Goal: Information Seeking & Learning: Check status

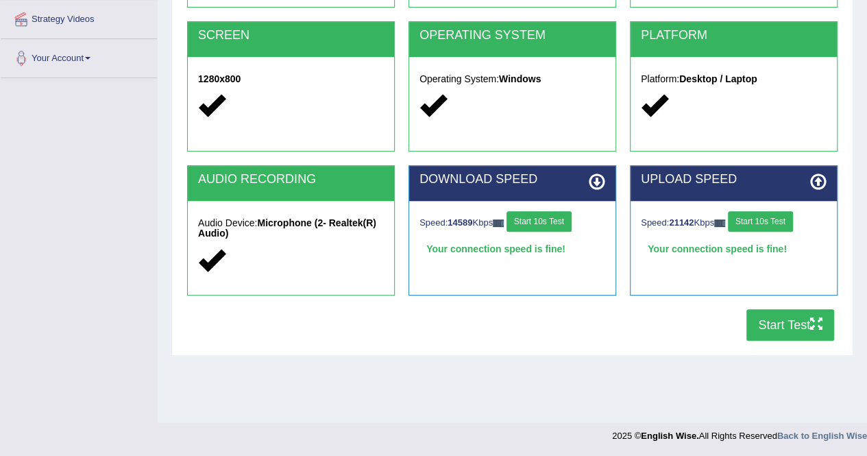
scroll to position [263, 0]
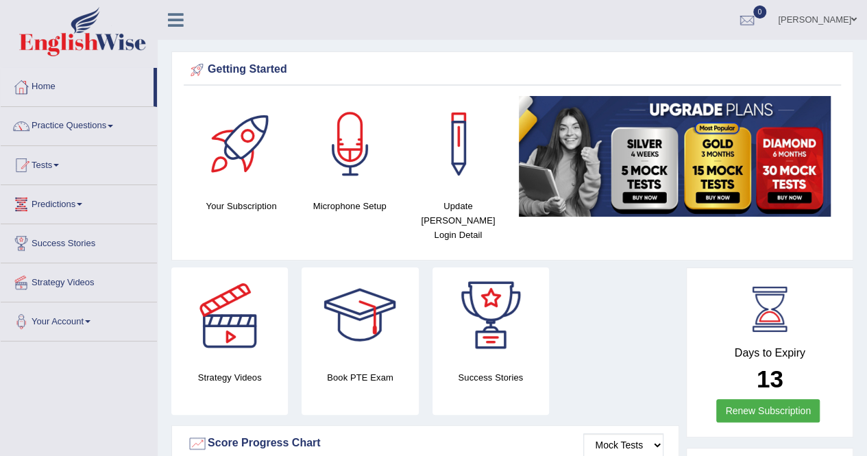
click at [67, 206] on link "Predictions" at bounding box center [79, 202] width 156 height 34
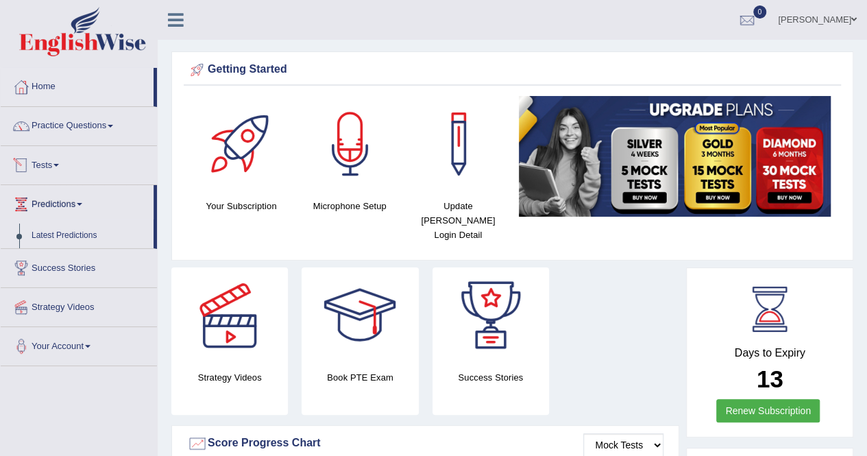
click at [46, 154] on link "Tests" at bounding box center [79, 163] width 156 height 34
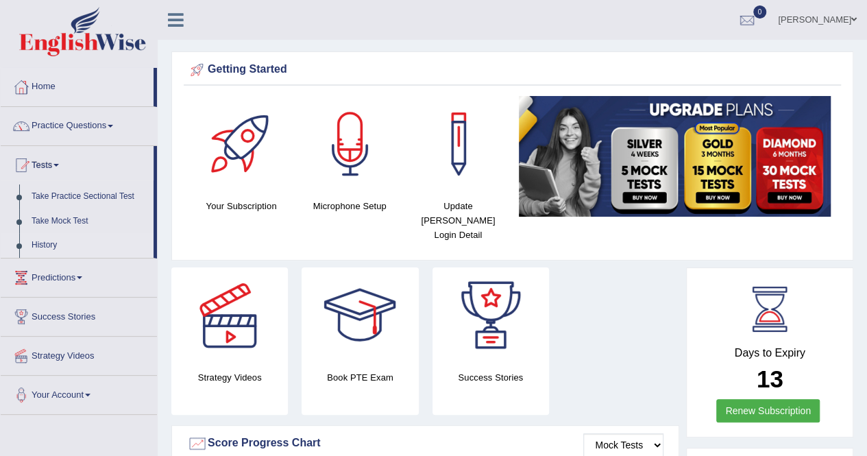
click at [39, 241] on link "History" at bounding box center [89, 245] width 128 height 25
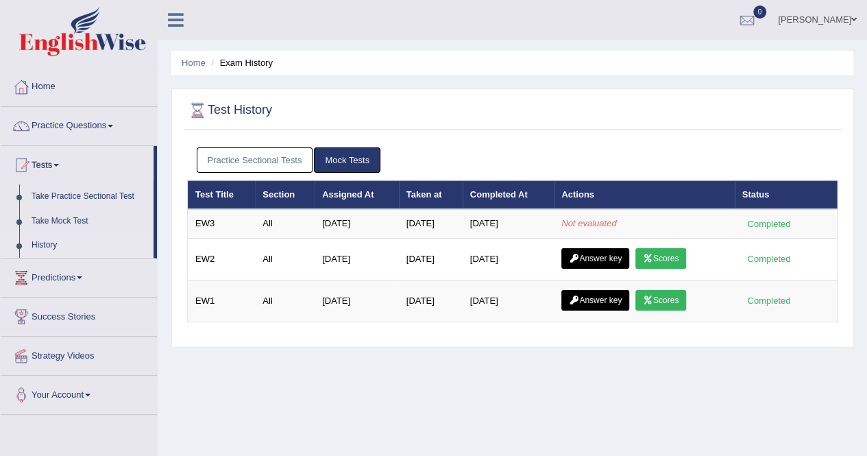
click at [254, 163] on link "Practice Sectional Tests" at bounding box center [255, 159] width 116 height 25
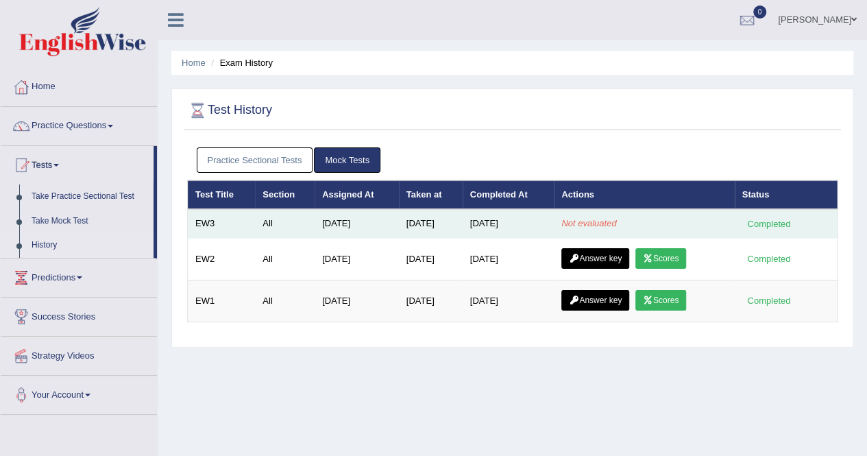
click at [417, 223] on td "Aug 12, 2025" at bounding box center [431, 223] width 64 height 29
click at [417, 223] on td "[DATE]" at bounding box center [431, 223] width 64 height 29
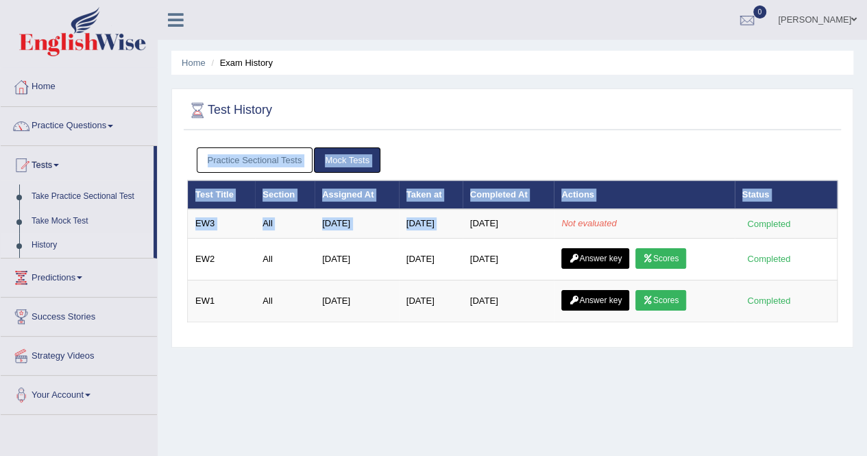
drag, startPoint x: 417, startPoint y: 223, endPoint x: 565, endPoint y: 134, distance: 172.7
click at [565, 134] on div "Test History Practice Sectional Tests Mock Tests Test Title Section Assigned At…" at bounding box center [512, 217] width 682 height 259
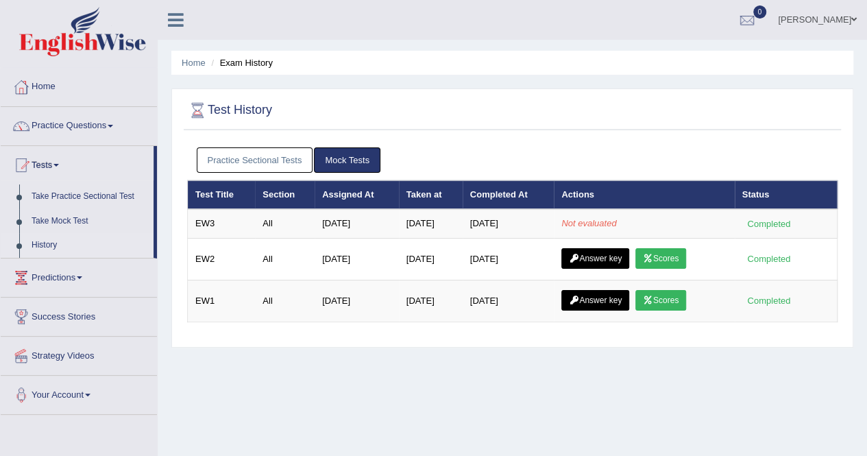
click at [565, 134] on div "Test History Practice Sectional Tests Mock Tests Test Title Section Assigned At…" at bounding box center [512, 217] width 682 height 259
drag, startPoint x: 565, startPoint y: 134, endPoint x: 238, endPoint y: 164, distance: 328.2
click at [238, 164] on div "Test History Practice Sectional Tests Mock Tests Test Title Section Assigned At…" at bounding box center [512, 217] width 682 height 259
click at [238, 164] on link "Practice Sectional Tests" at bounding box center [255, 159] width 116 height 25
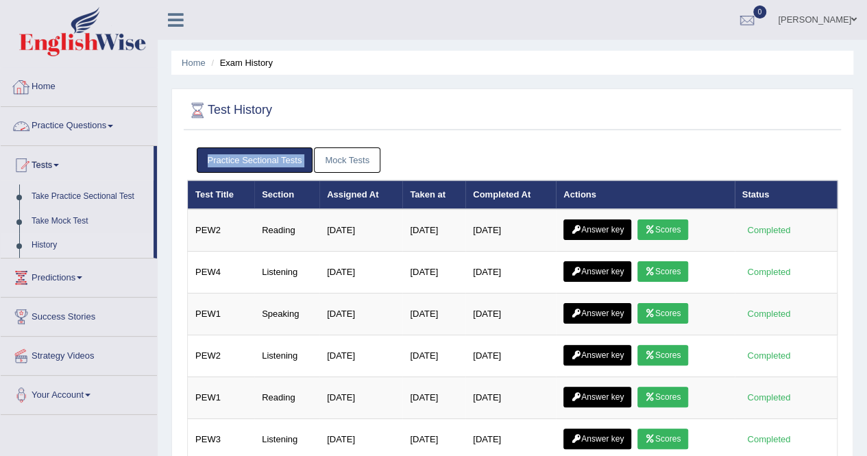
click at [51, 82] on link "Home" at bounding box center [79, 85] width 156 height 34
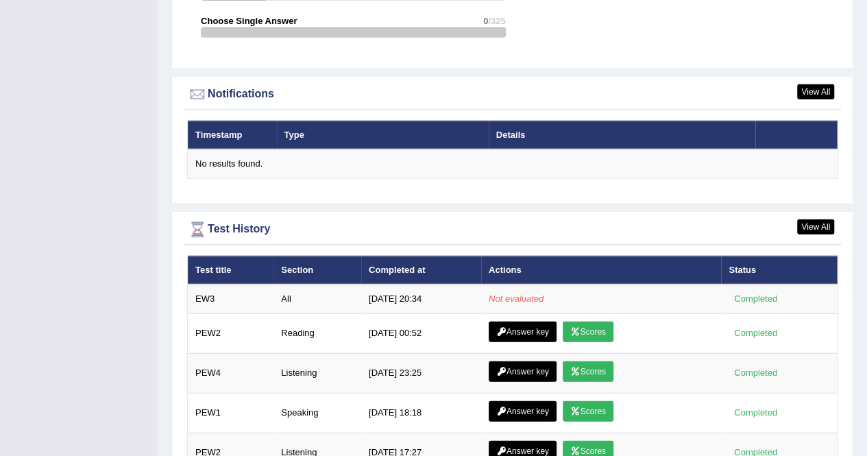
scroll to position [1606, 0]
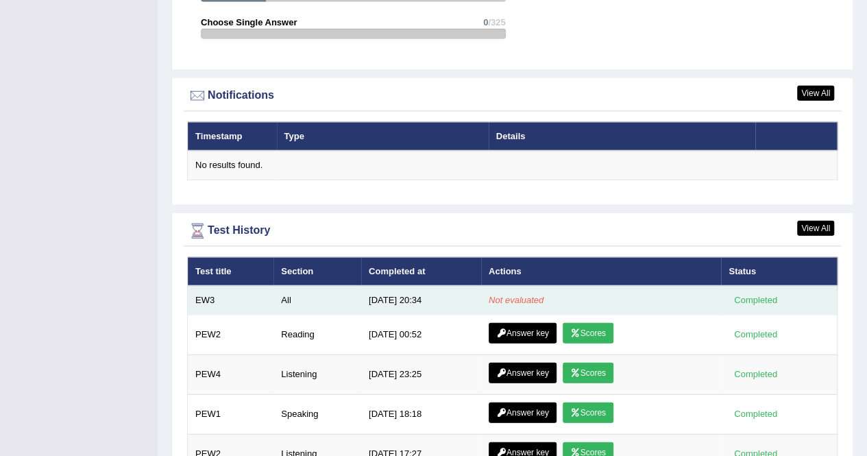
click at [380, 286] on td "[DATE] 20:34" at bounding box center [421, 300] width 120 height 29
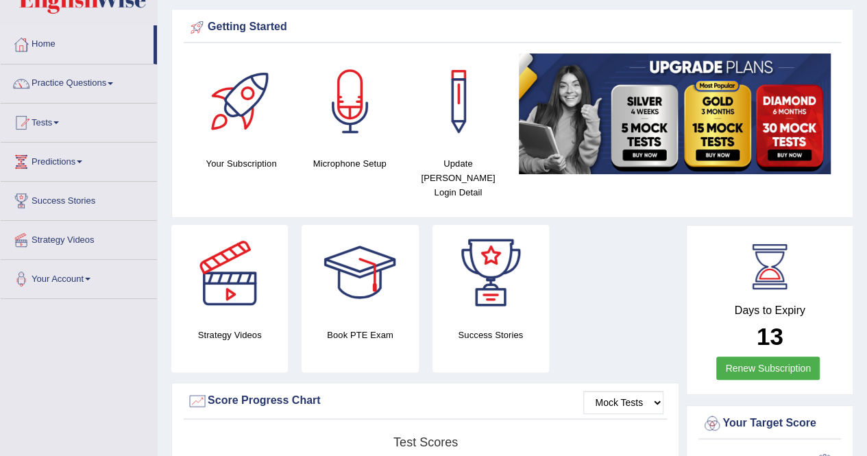
scroll to position [0, 0]
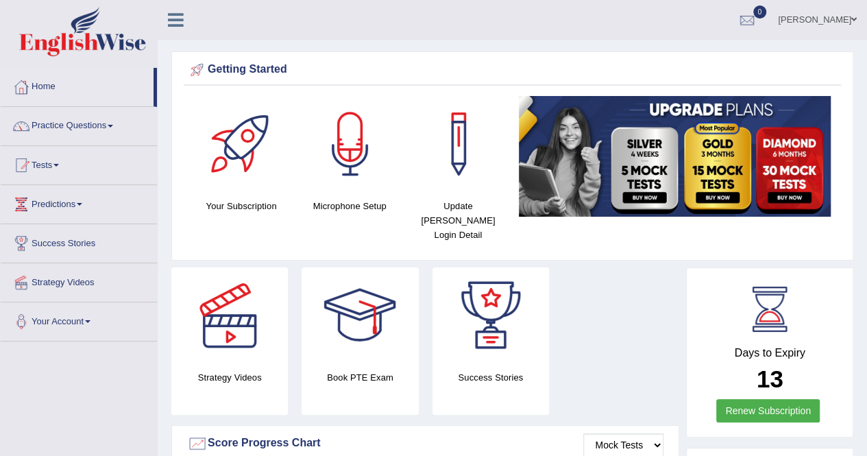
click at [849, 17] on link "[PERSON_NAME]" at bounding box center [816, 18] width 99 height 36
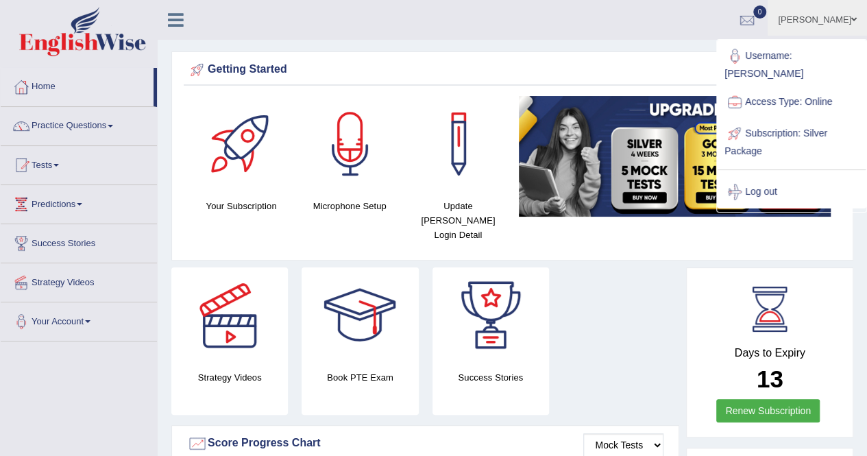
click at [630, 299] on div "Strategy Videos Book PTE Exam Success Stories" at bounding box center [424, 346] width 521 height 158
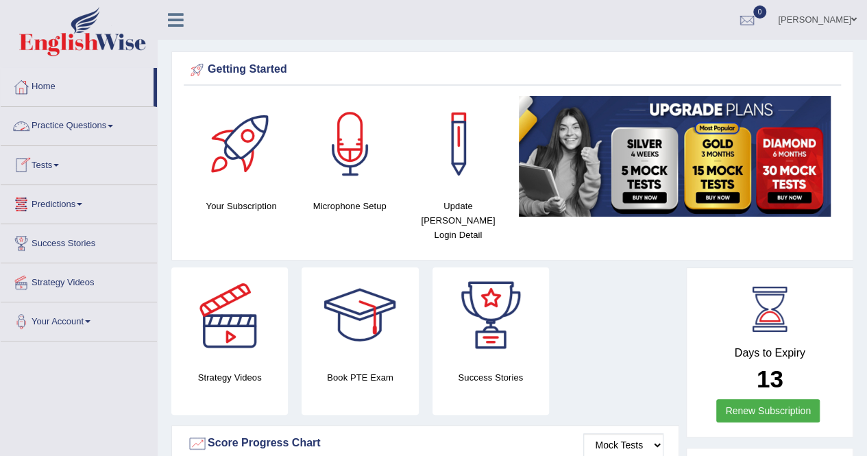
click at [76, 131] on link "Practice Questions" at bounding box center [79, 124] width 156 height 34
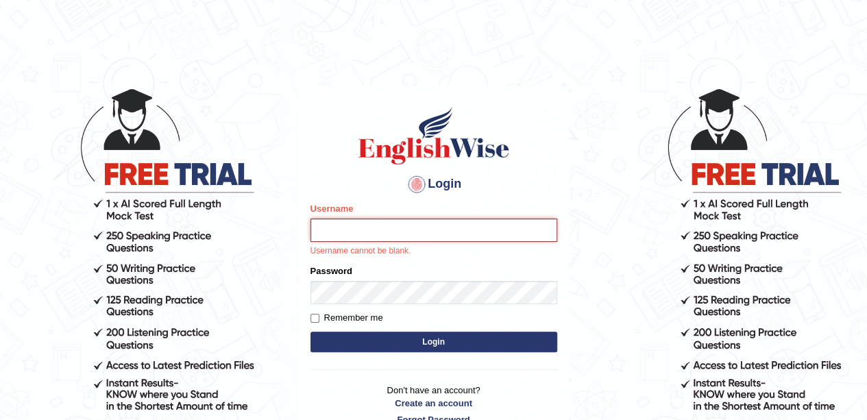
type input "anchalsheoran"
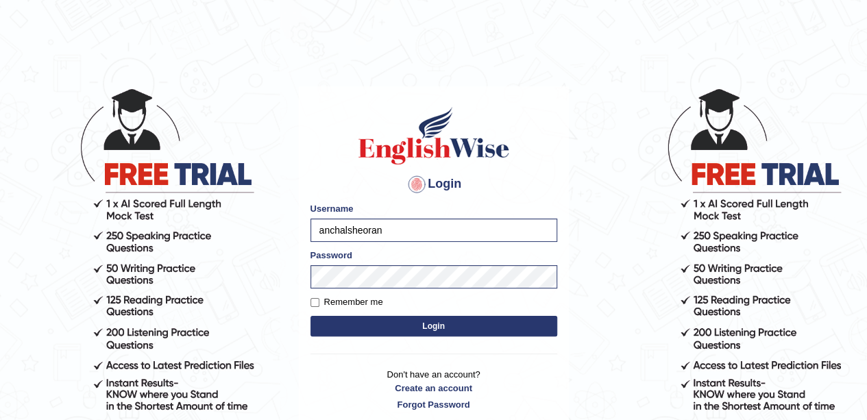
click at [310, 316] on button "Login" at bounding box center [433, 326] width 247 height 21
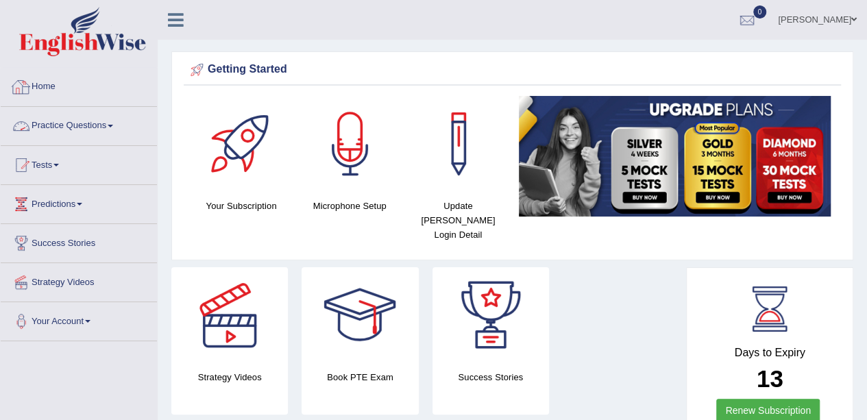
click at [56, 125] on link "Practice Questions" at bounding box center [79, 124] width 156 height 34
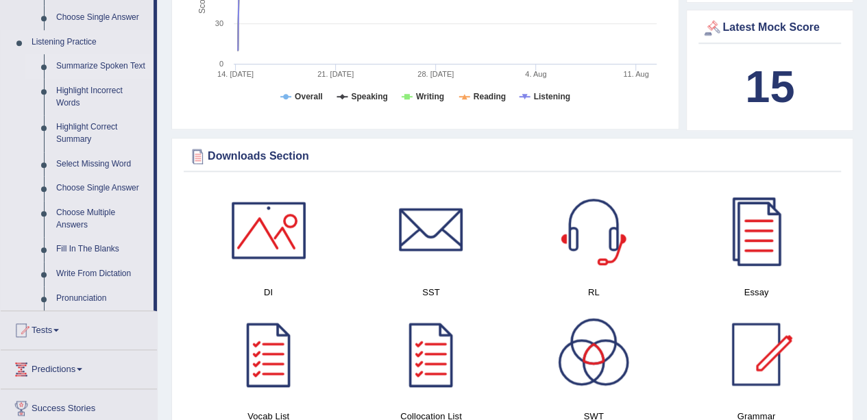
scroll to position [609, 0]
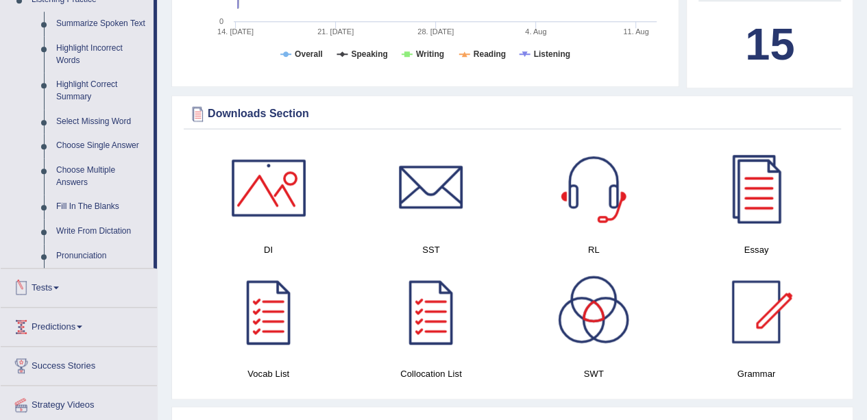
click at [62, 283] on link "Tests" at bounding box center [79, 286] width 156 height 34
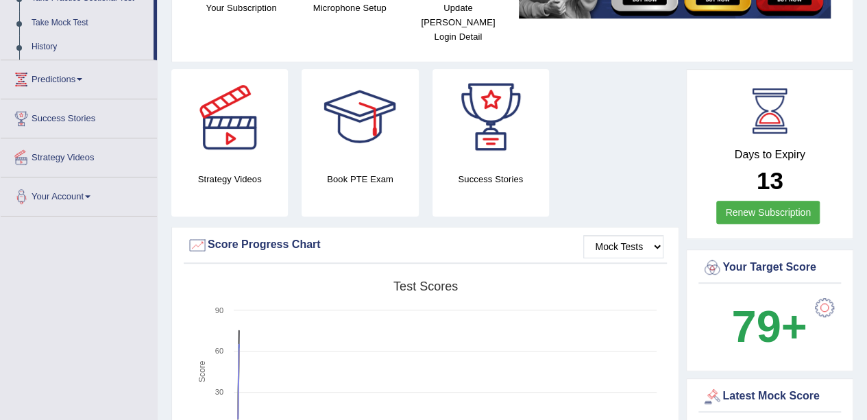
scroll to position [168, 0]
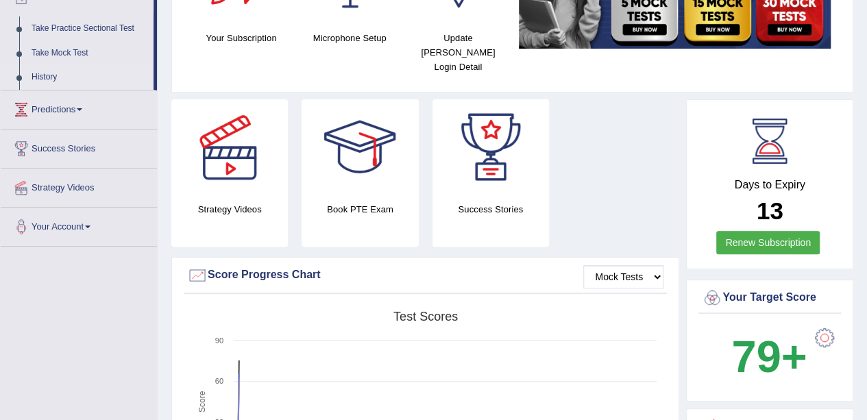
click at [49, 73] on link "History" at bounding box center [89, 77] width 128 height 25
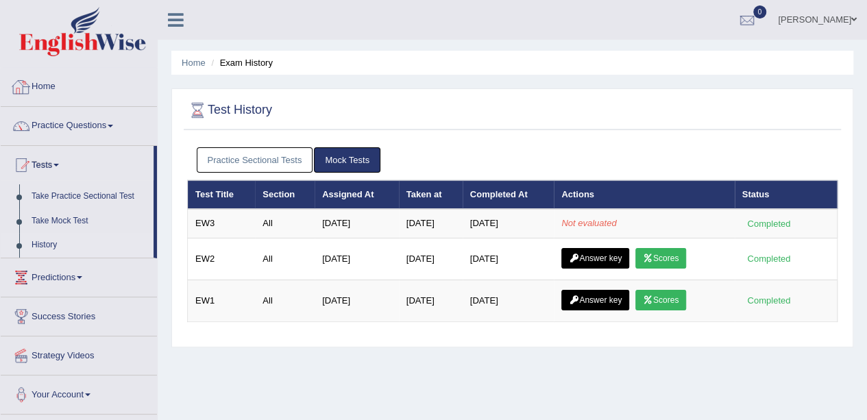
click at [35, 84] on link "Home" at bounding box center [79, 85] width 156 height 34
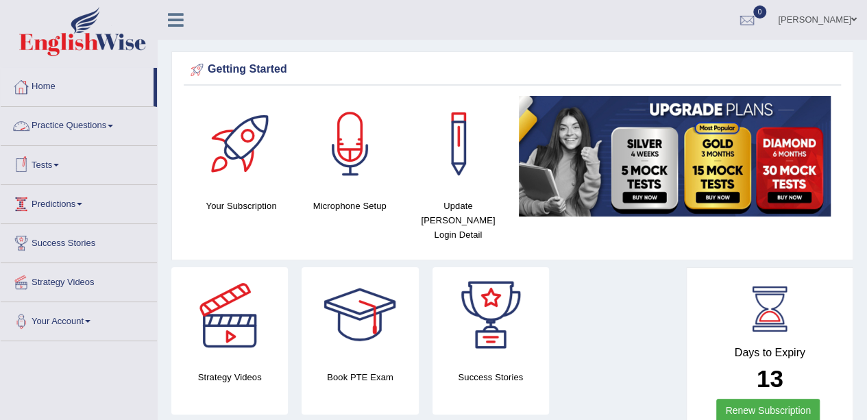
click at [77, 171] on link "Tests" at bounding box center [79, 163] width 156 height 34
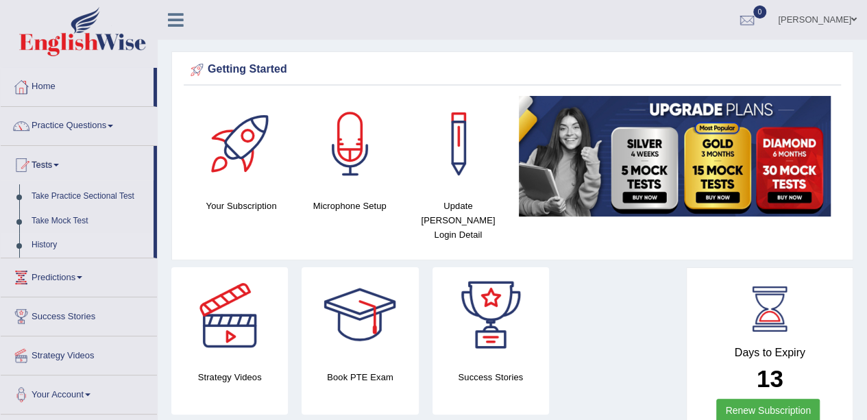
click at [46, 237] on link "History" at bounding box center [89, 245] width 128 height 25
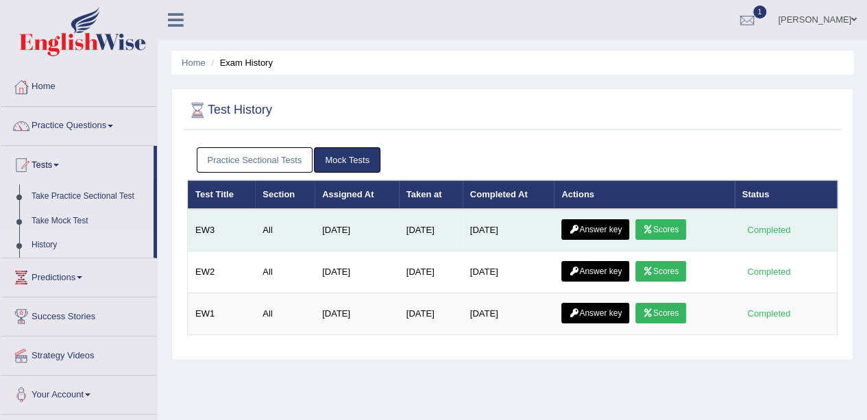
click at [671, 229] on link "Scores" at bounding box center [660, 229] width 51 height 21
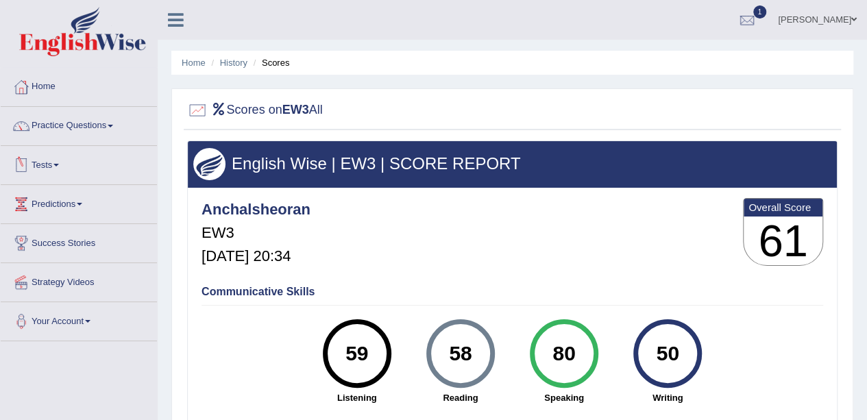
click at [69, 160] on link "Tests" at bounding box center [79, 163] width 156 height 34
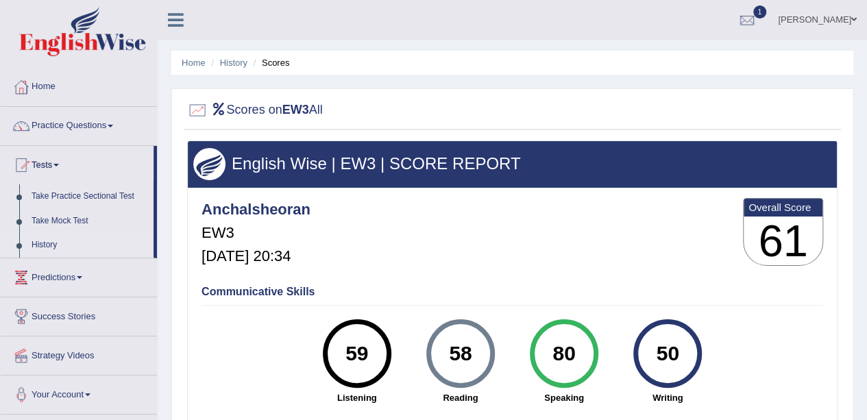
click at [64, 243] on link "History" at bounding box center [89, 245] width 128 height 25
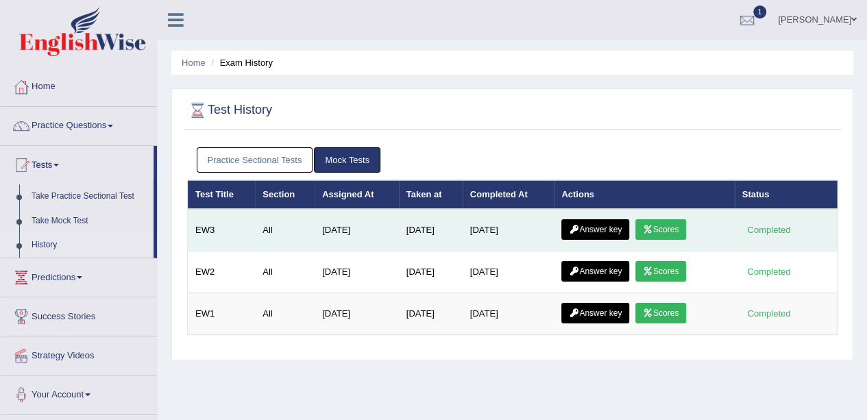
click at [589, 223] on link "Answer key" at bounding box center [595, 229] width 68 height 21
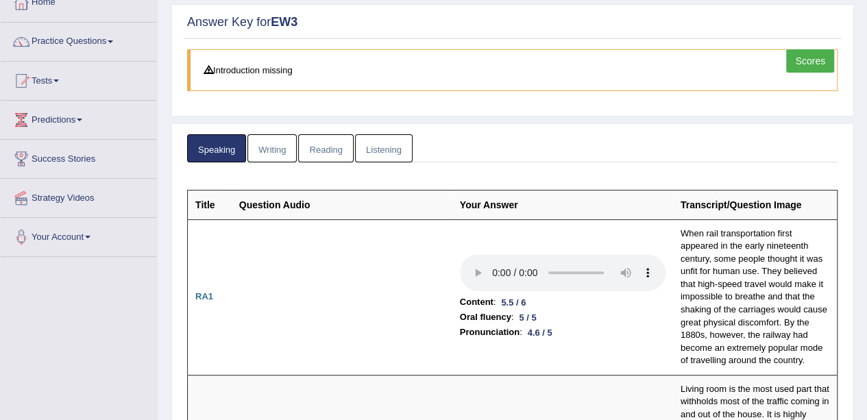
scroll to position [79, 0]
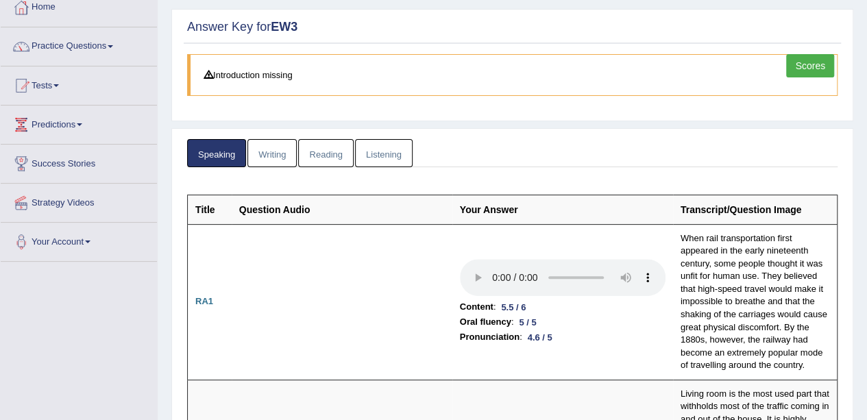
click at [264, 146] on link "Writing" at bounding box center [271, 153] width 49 height 28
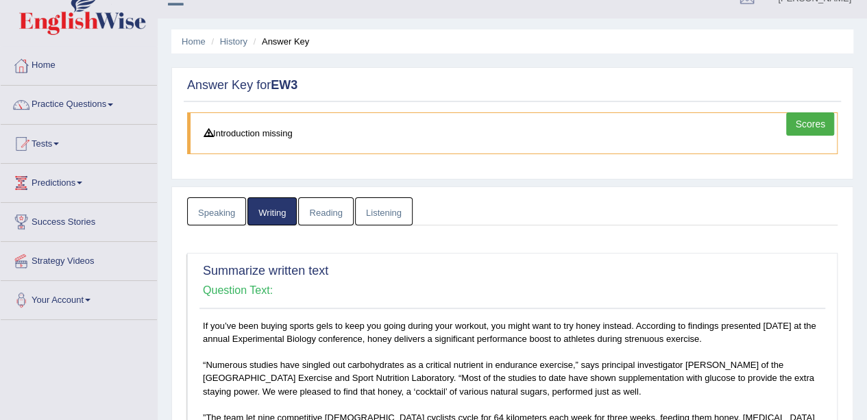
scroll to position [19, 0]
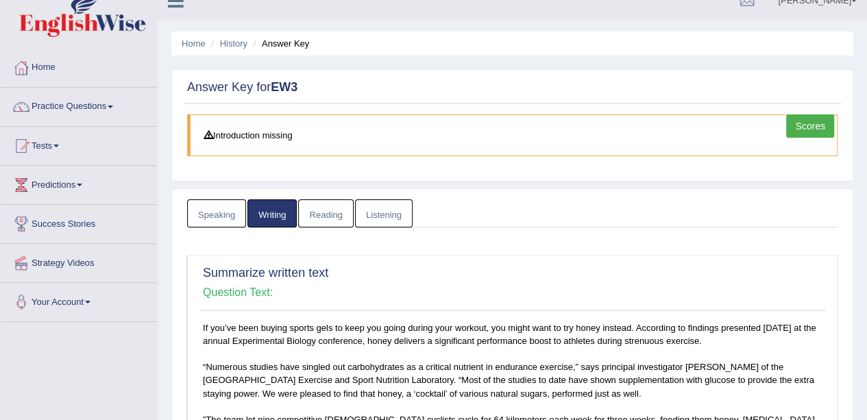
click at [330, 217] on link "Reading" at bounding box center [325, 213] width 55 height 28
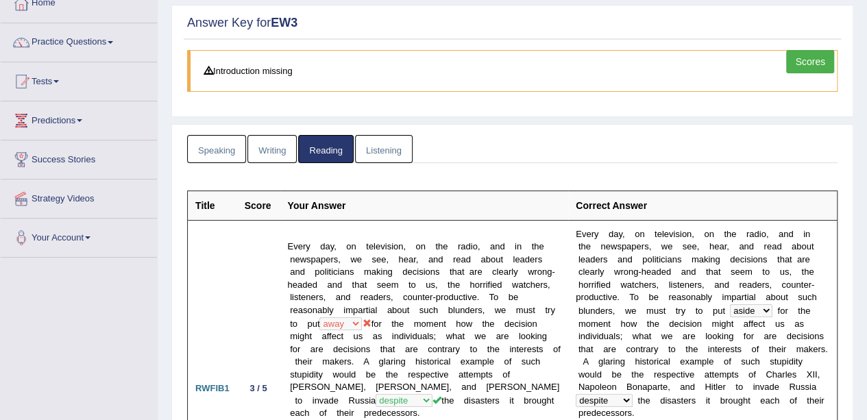
scroll to position [85, 0]
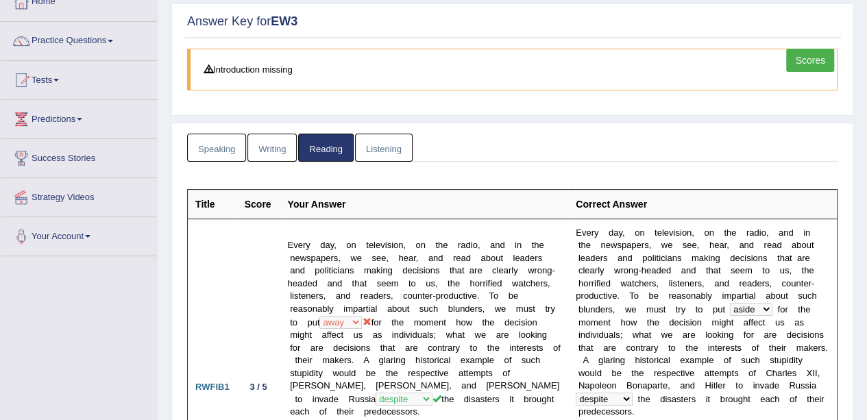
click at [271, 147] on link "Writing" at bounding box center [271, 148] width 49 height 28
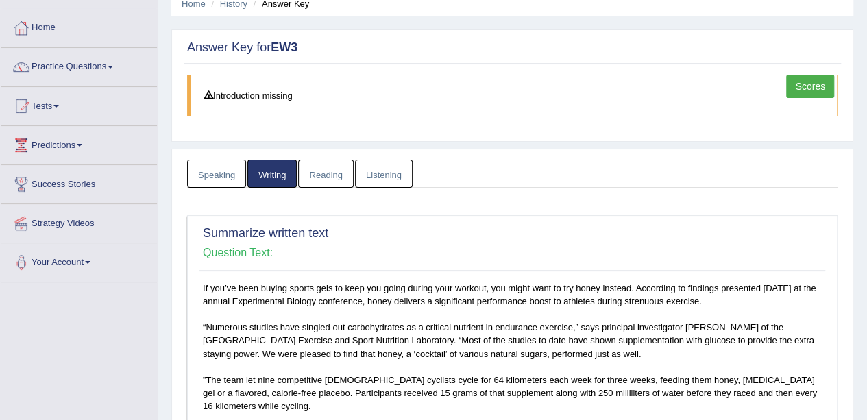
scroll to position [0, 0]
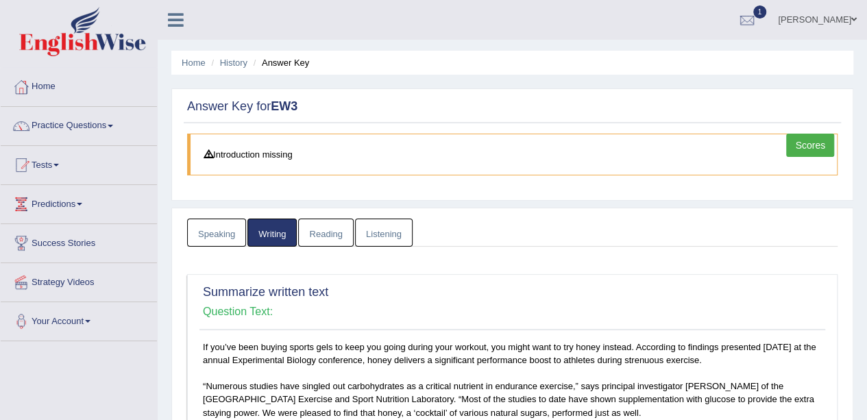
click at [328, 223] on link "Reading" at bounding box center [325, 233] width 55 height 28
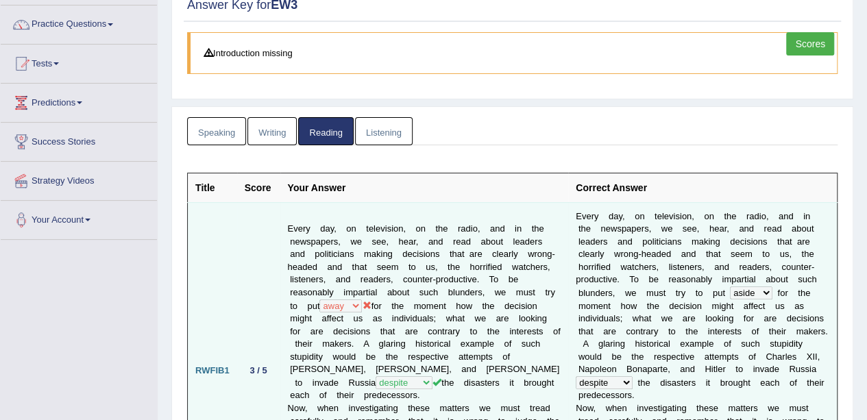
scroll to position [96, 0]
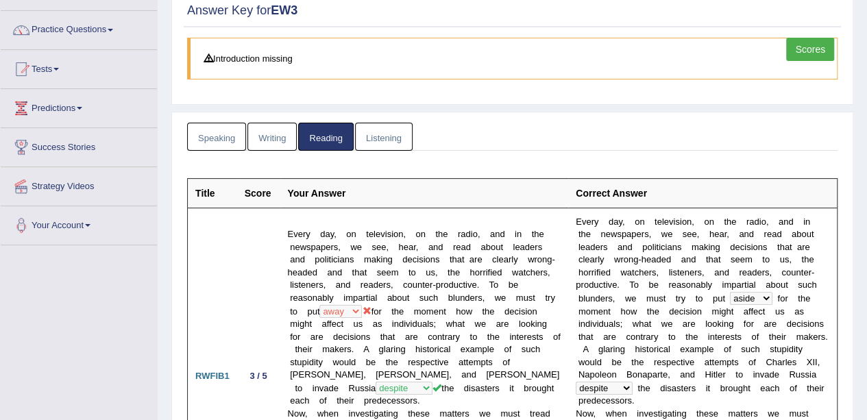
click at [376, 136] on link "Listening" at bounding box center [384, 137] width 58 height 28
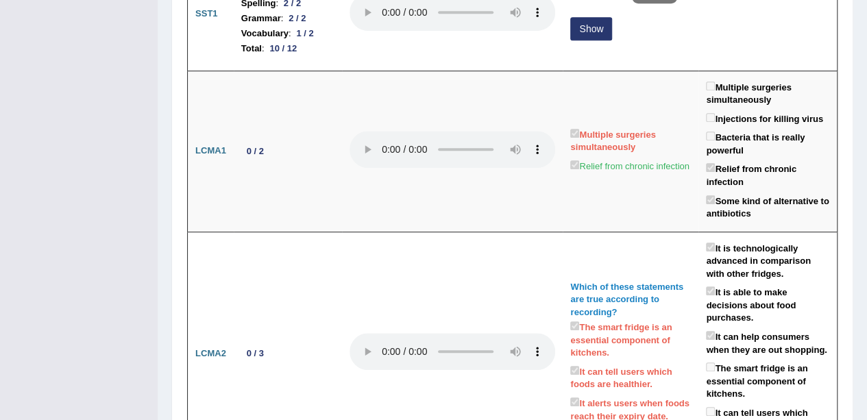
scroll to position [0, 0]
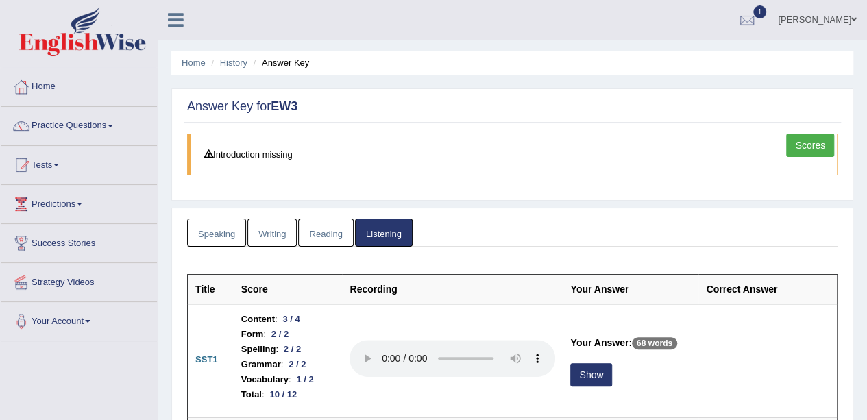
click at [204, 232] on link "Speaking" at bounding box center [216, 233] width 59 height 28
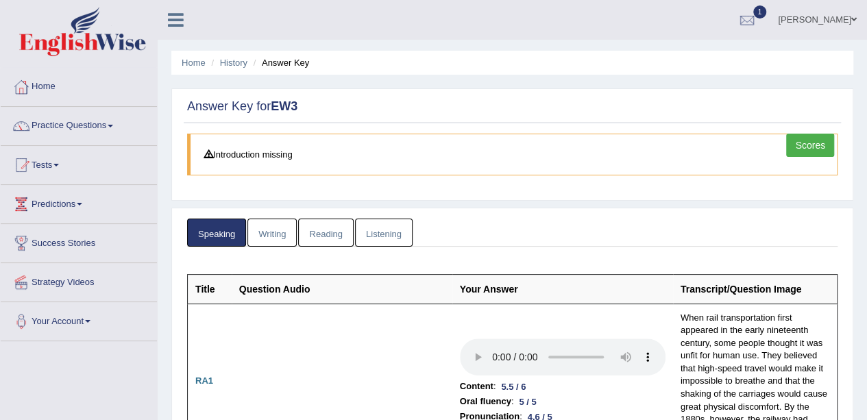
click at [815, 145] on link "Scores" at bounding box center [810, 145] width 48 height 23
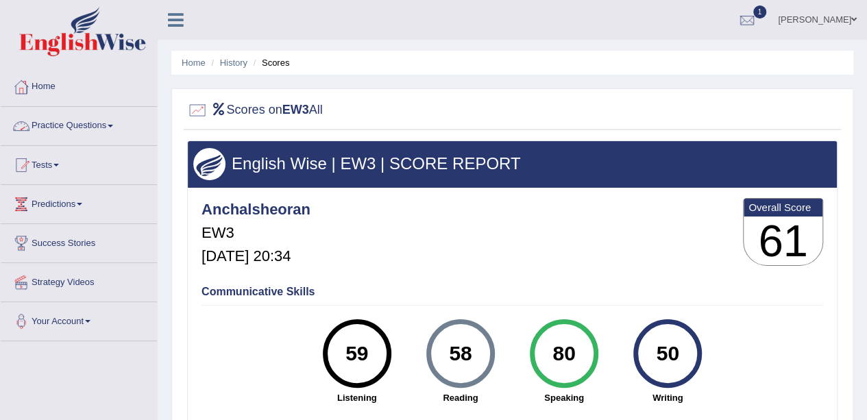
click at [85, 124] on link "Practice Questions" at bounding box center [79, 124] width 156 height 34
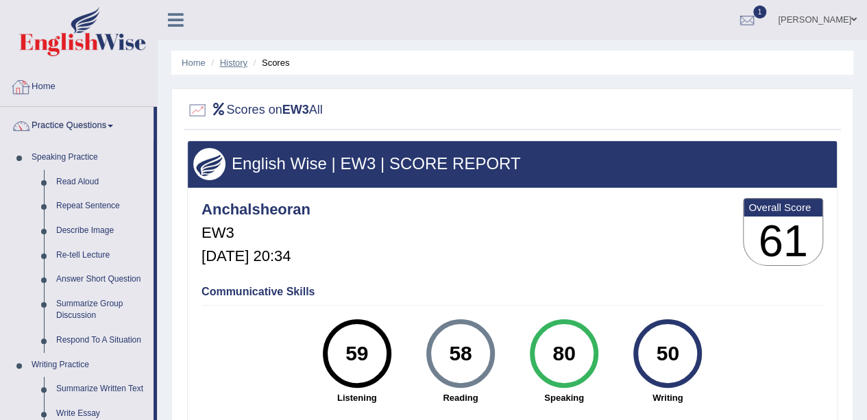
click at [232, 62] on link "History" at bounding box center [233, 63] width 27 height 10
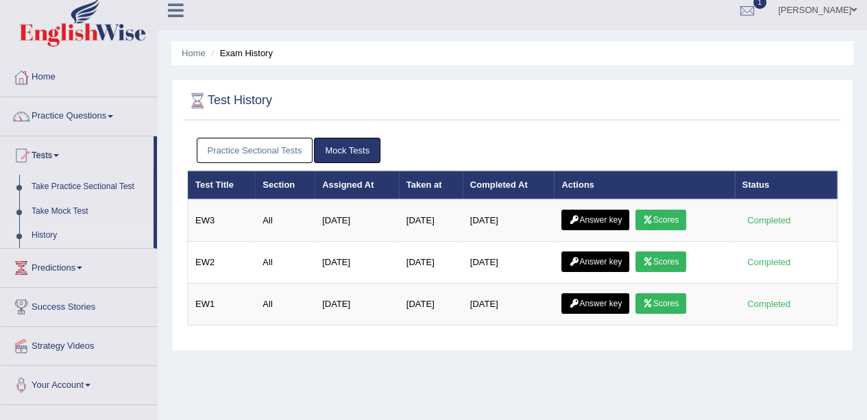
scroll to position [11, 0]
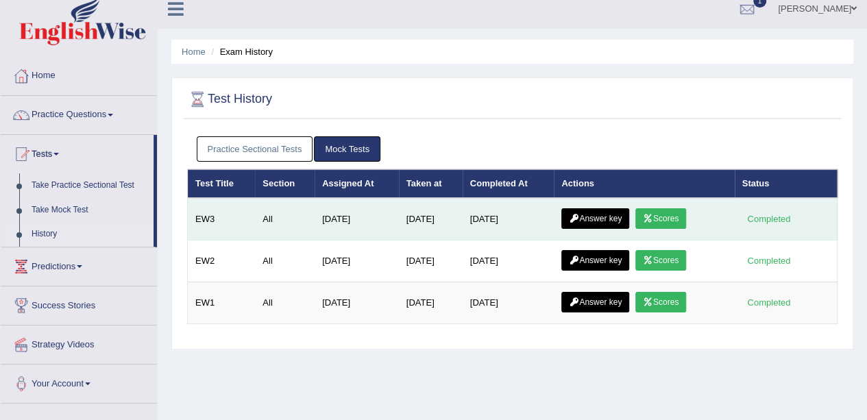
click at [608, 214] on link "Answer key" at bounding box center [595, 218] width 68 height 21
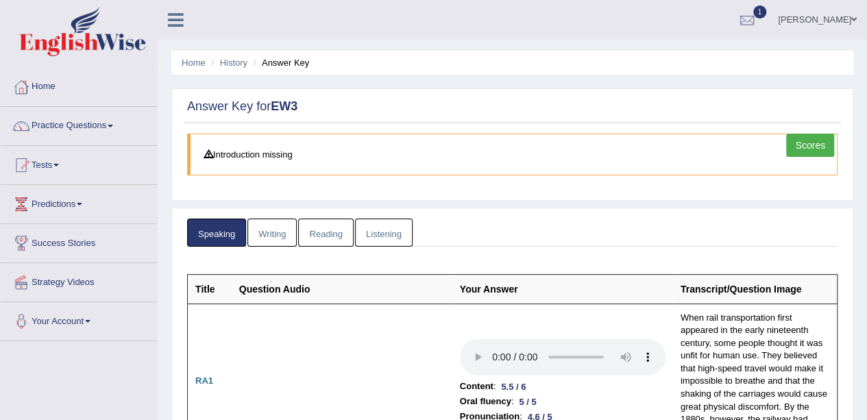
scroll to position [62, 0]
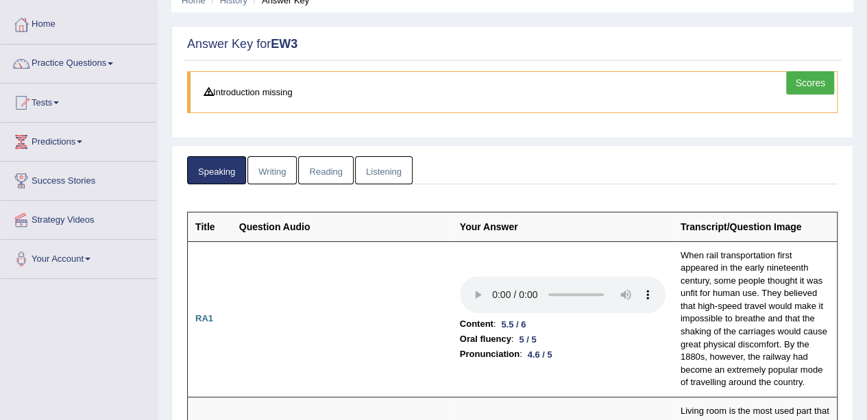
click at [267, 169] on link "Writing" at bounding box center [271, 170] width 49 height 28
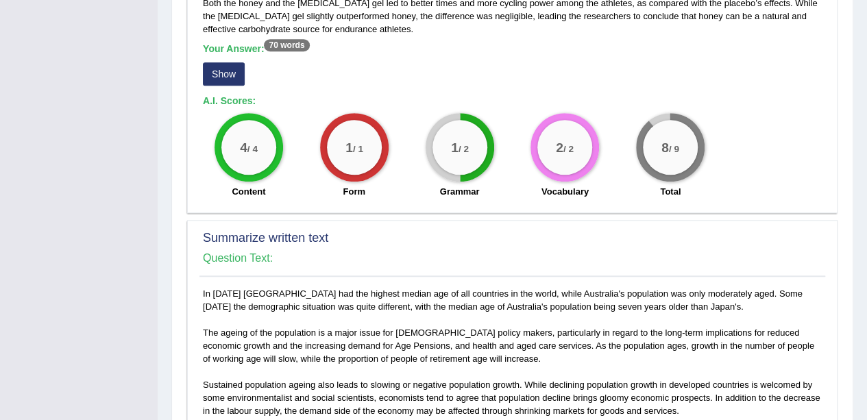
scroll to position [367, 0]
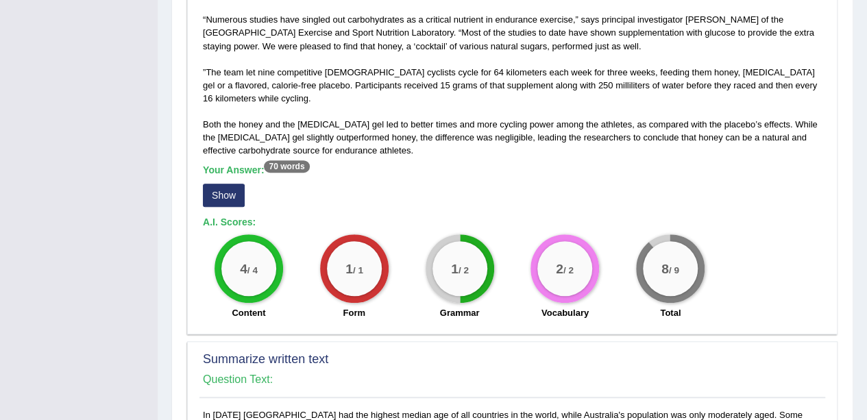
click at [238, 184] on button "Show" at bounding box center [224, 195] width 42 height 23
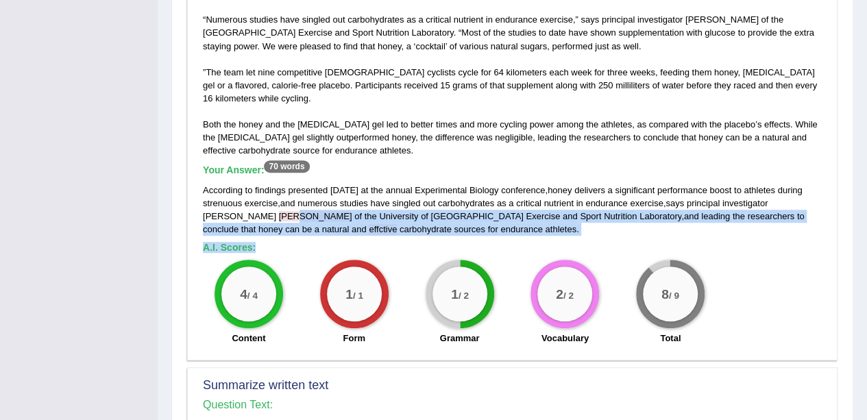
drag, startPoint x: 219, startPoint y: 202, endPoint x: 323, endPoint y: 230, distance: 107.7
click at [323, 230] on div "If you’ve been buying sports gels to keep you going during your workout, you mi…" at bounding box center [512, 163] width 626 height 379
click at [323, 243] on h5 "A.I. Scores:" at bounding box center [512, 248] width 619 height 10
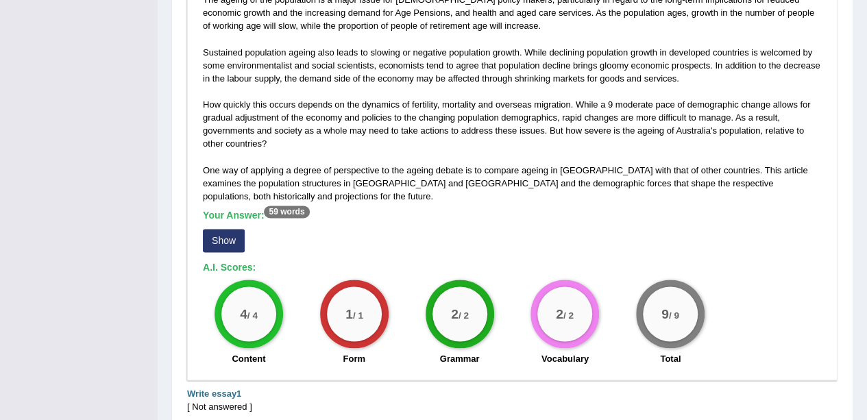
scroll to position [920, 0]
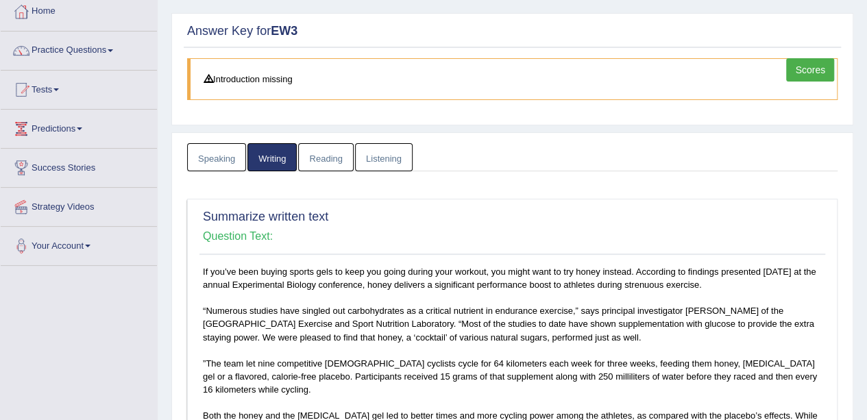
scroll to position [75, 0]
click at [325, 160] on link "Reading" at bounding box center [325, 158] width 55 height 28
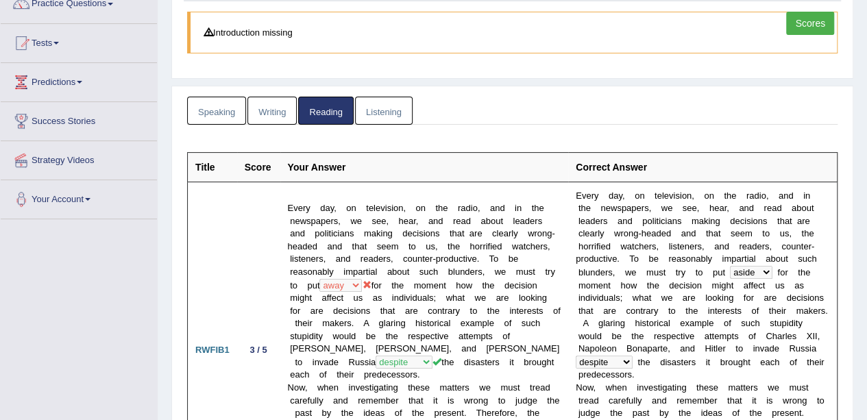
scroll to position [122, 0]
click at [389, 111] on link "Listening" at bounding box center [384, 111] width 58 height 28
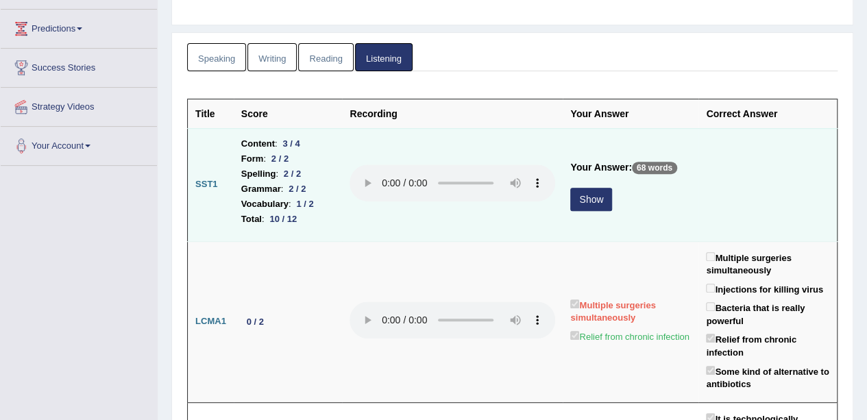
scroll to position [203, 0]
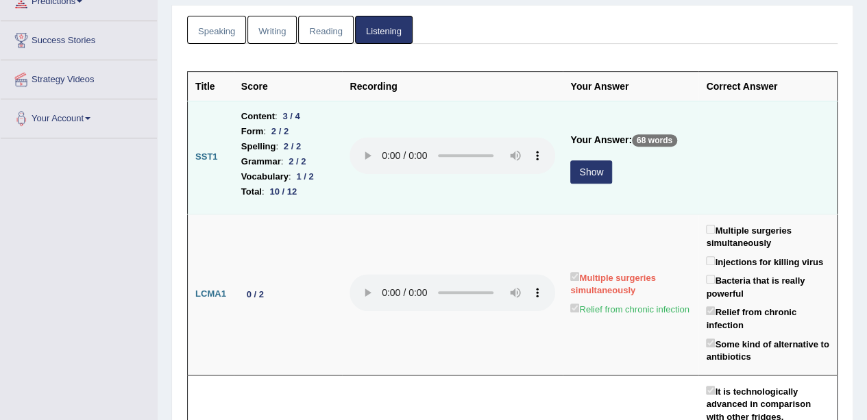
click at [584, 171] on button "Show" at bounding box center [591, 171] width 42 height 23
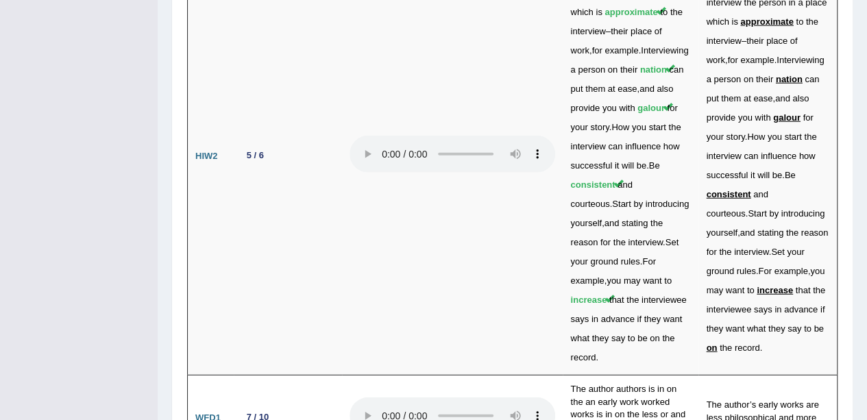
scroll to position [4331, 0]
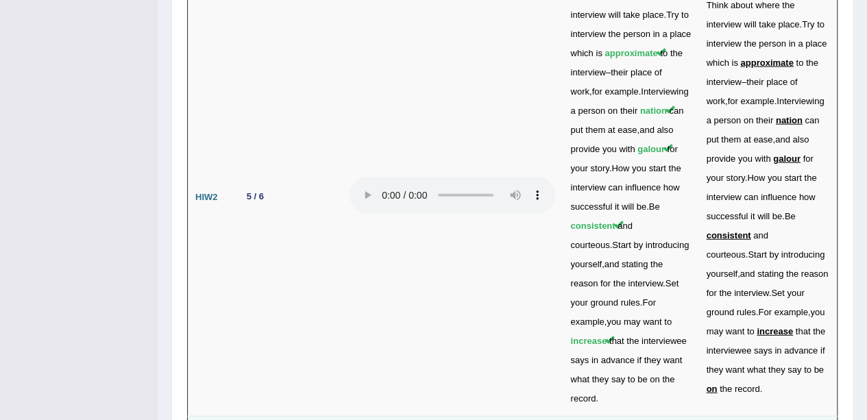
scroll to position [4334, 0]
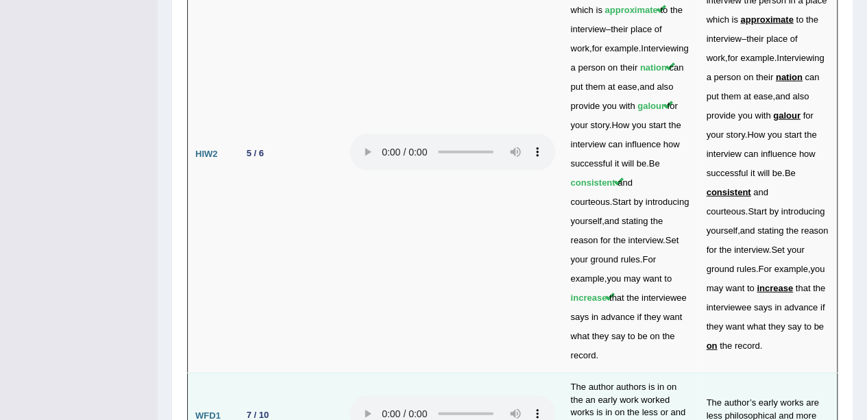
click at [746, 373] on td "The author’s early works are less philosophical and more experimental." at bounding box center [767, 416] width 138 height 86
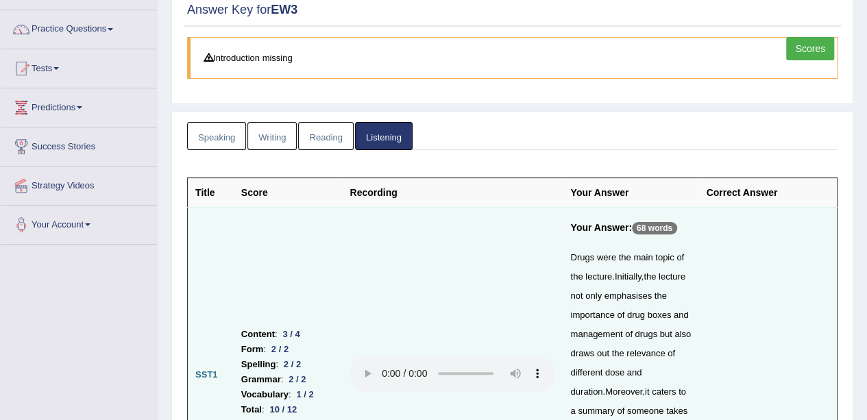
scroll to position [60, 0]
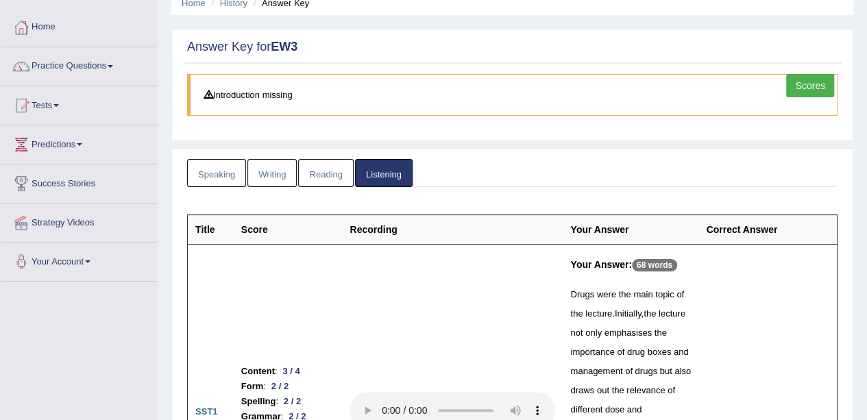
click at [321, 165] on link "Reading" at bounding box center [325, 173] width 55 height 28
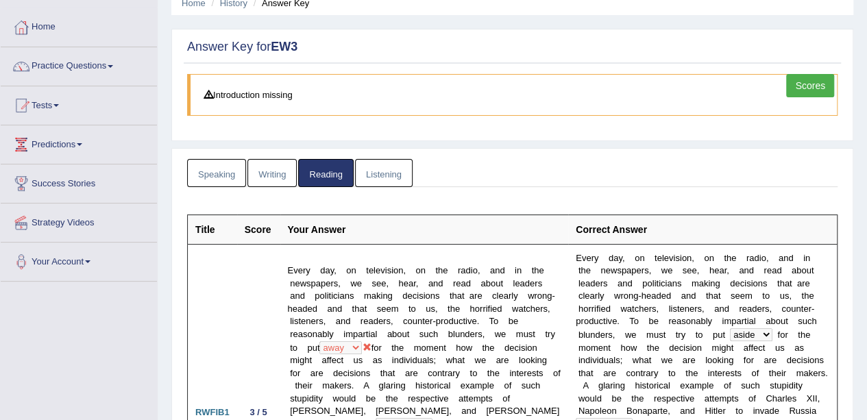
click at [795, 94] on link "Scores" at bounding box center [810, 85] width 48 height 23
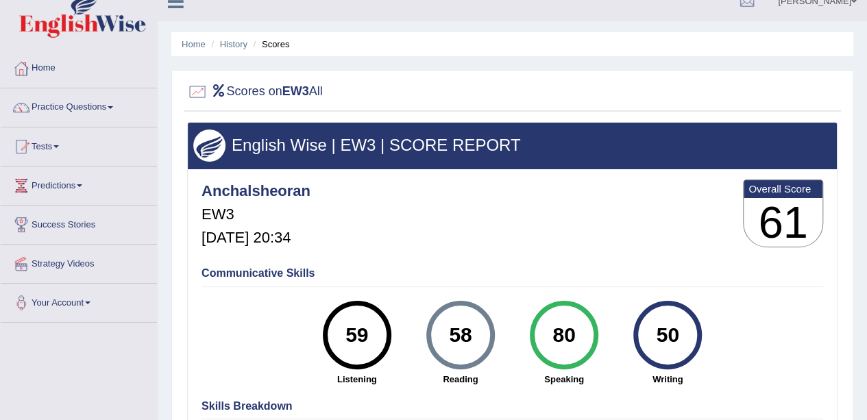
scroll to position [14, 0]
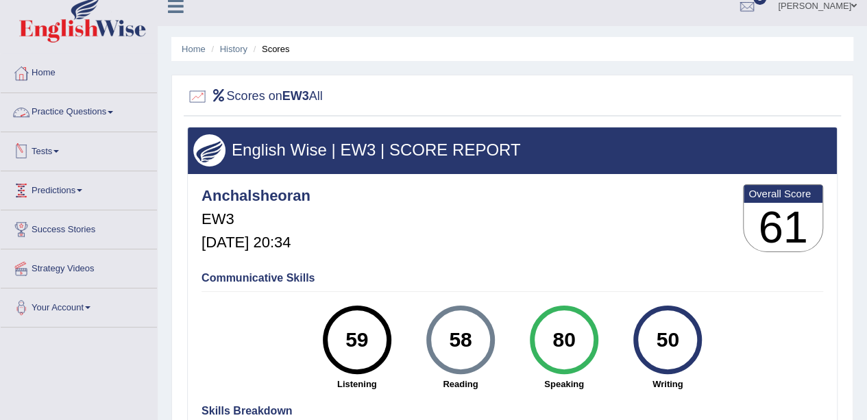
click at [95, 109] on link "Practice Questions" at bounding box center [79, 110] width 156 height 34
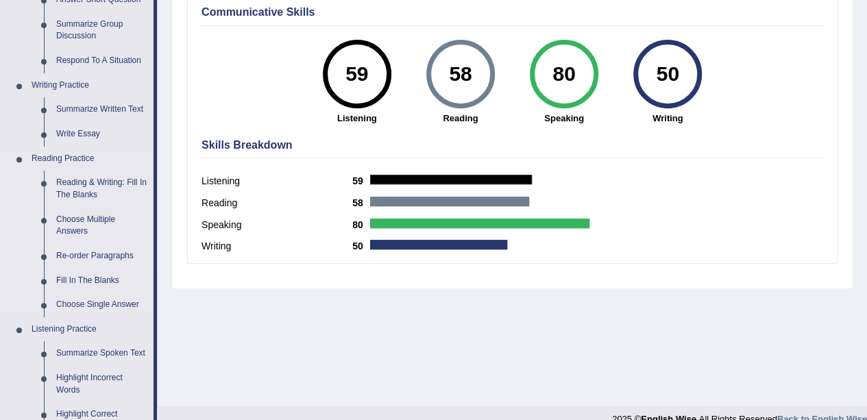
scroll to position [0, 0]
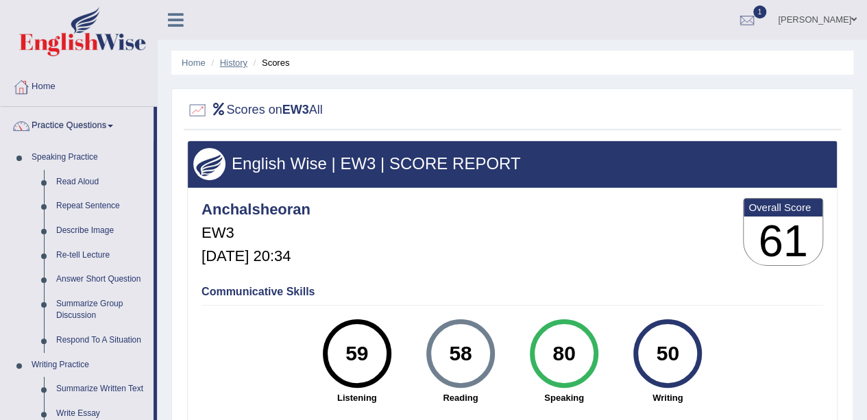
click at [233, 64] on link "History" at bounding box center [233, 63] width 27 height 10
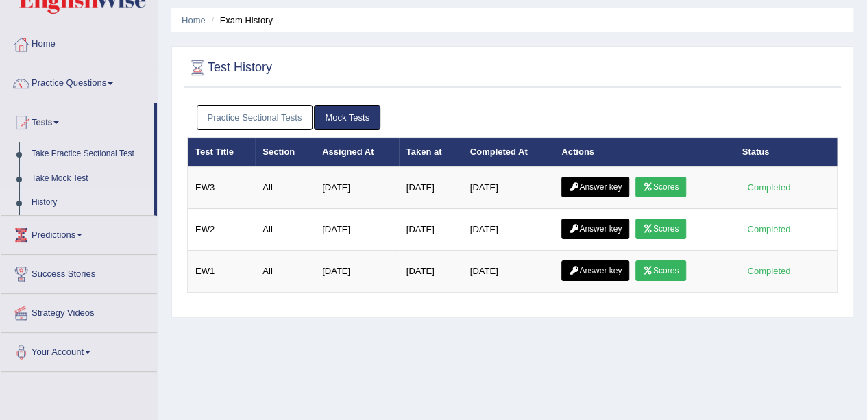
scroll to position [43, 0]
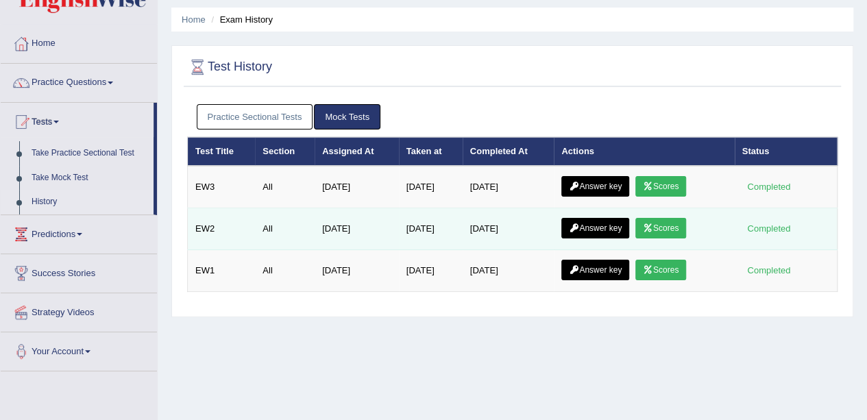
click at [671, 228] on link "Scores" at bounding box center [660, 228] width 51 height 21
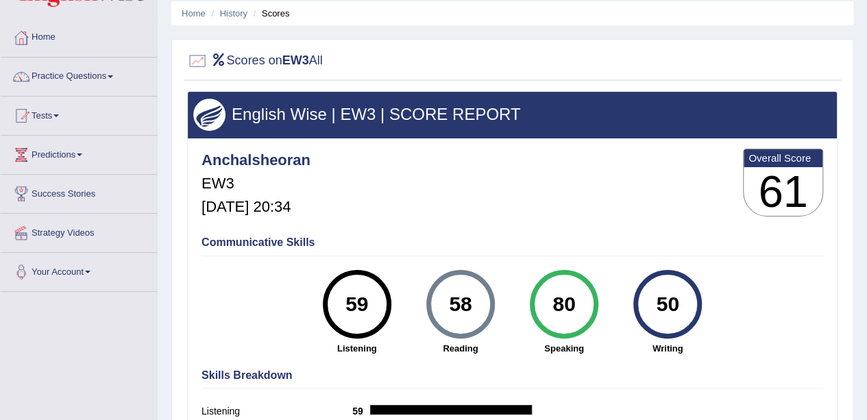
scroll to position [22, 0]
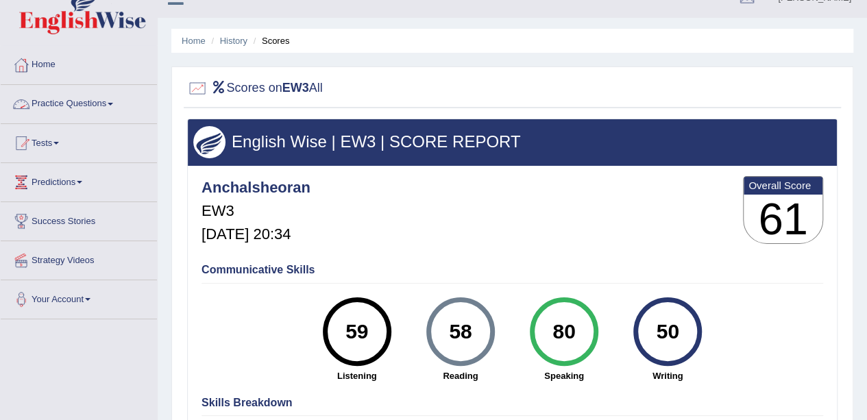
click at [100, 106] on link "Practice Questions" at bounding box center [79, 102] width 156 height 34
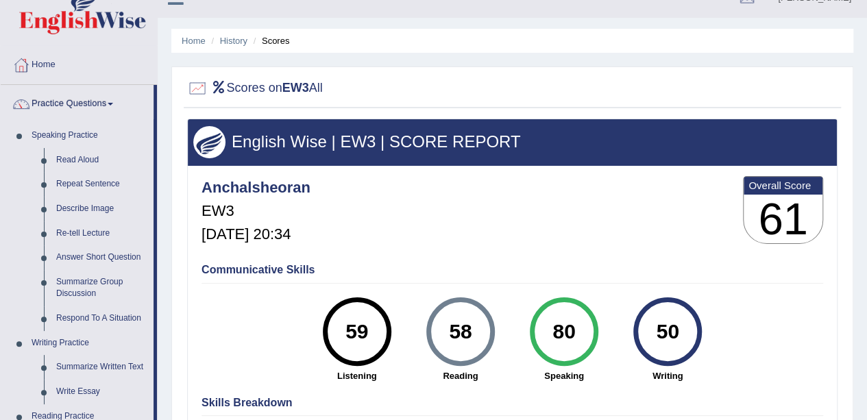
click at [243, 34] on li "History" at bounding box center [228, 40] width 40 height 13
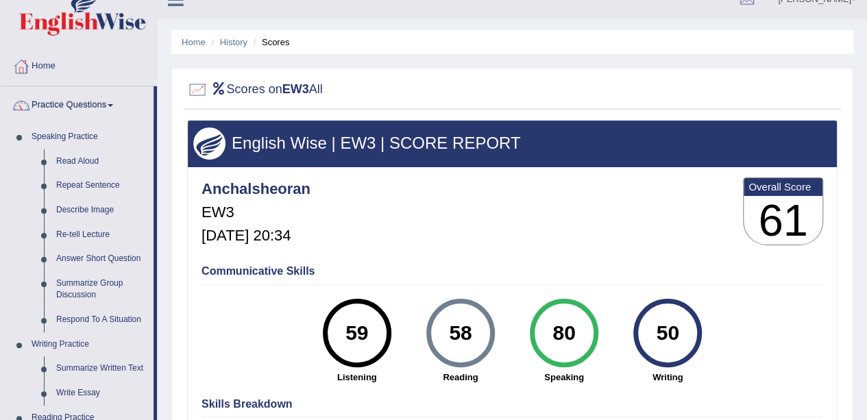
scroll to position [0, 0]
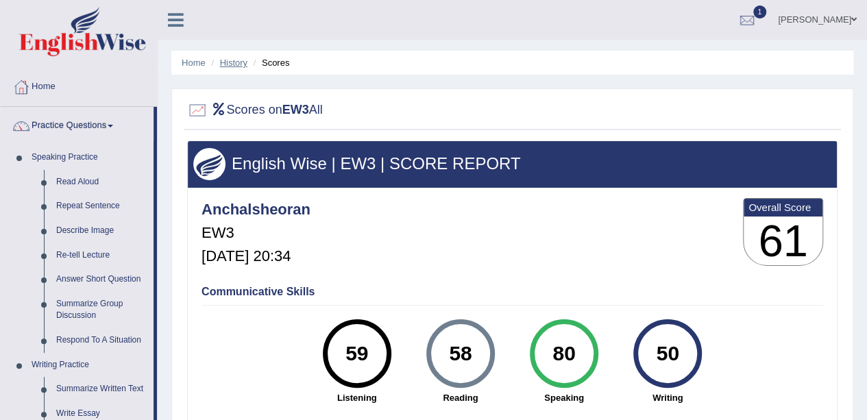
click at [237, 62] on link "History" at bounding box center [233, 63] width 27 height 10
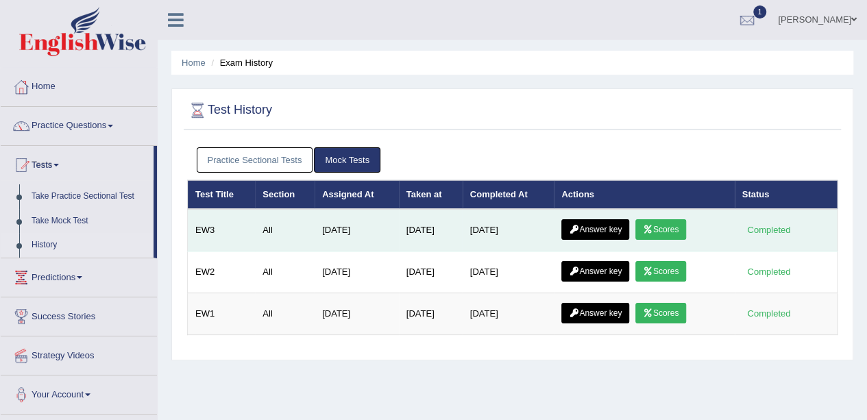
click at [599, 225] on link "Answer key" at bounding box center [595, 229] width 68 height 21
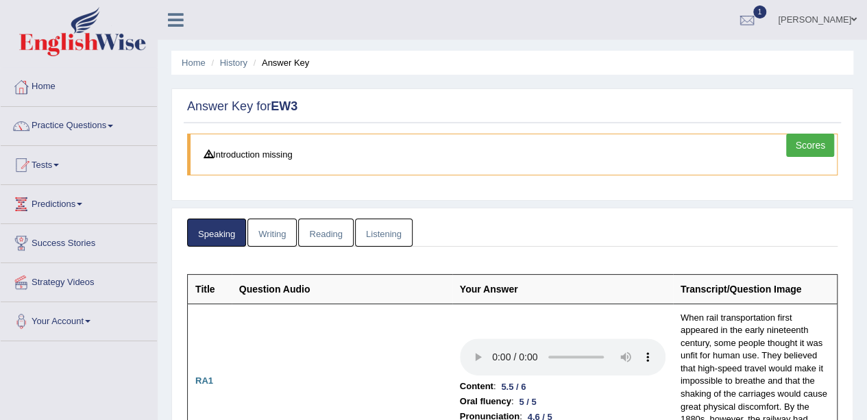
click at [321, 235] on link "Reading" at bounding box center [325, 233] width 55 height 28
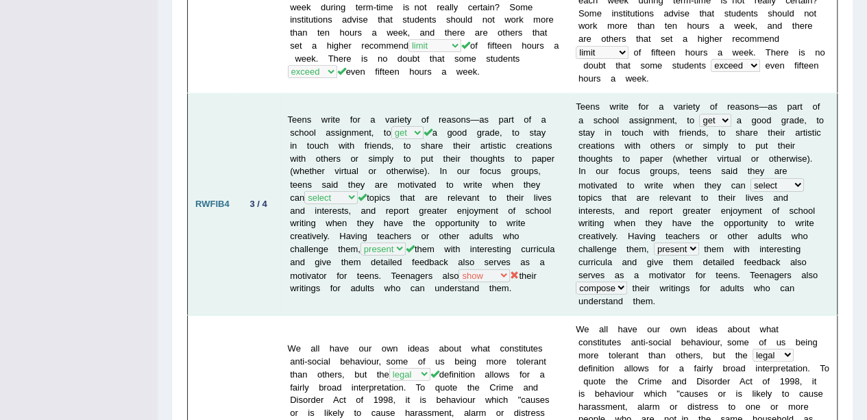
scroll to position [1119, 0]
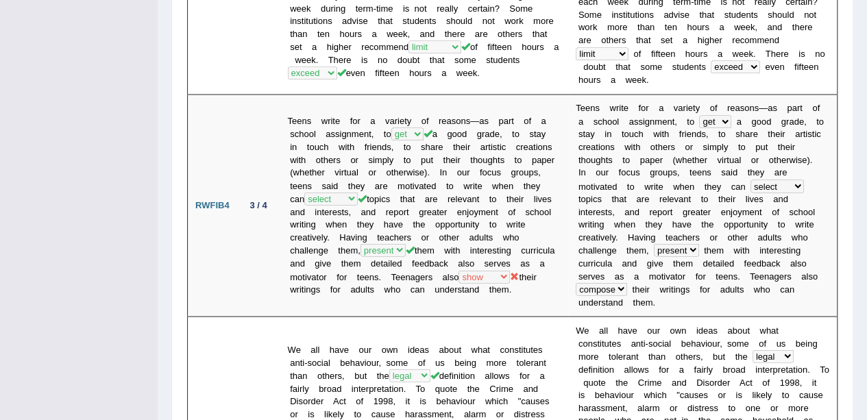
drag, startPoint x: 366, startPoint y: 284, endPoint x: 178, endPoint y: 312, distance: 189.8
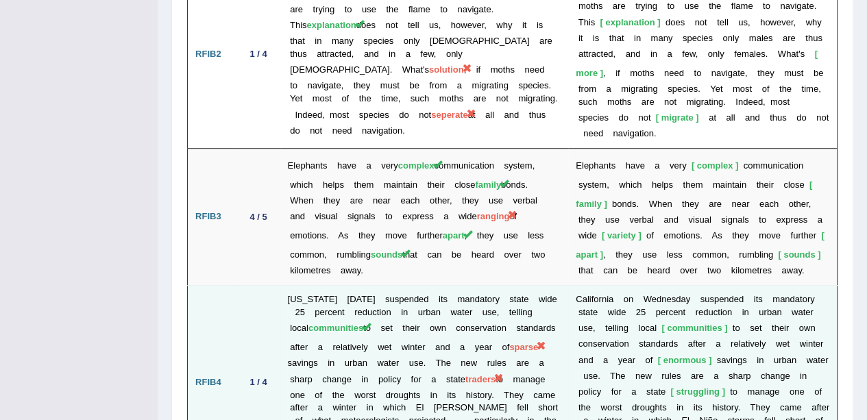
scroll to position [2986, 0]
